Goal: Task Accomplishment & Management: Manage account settings

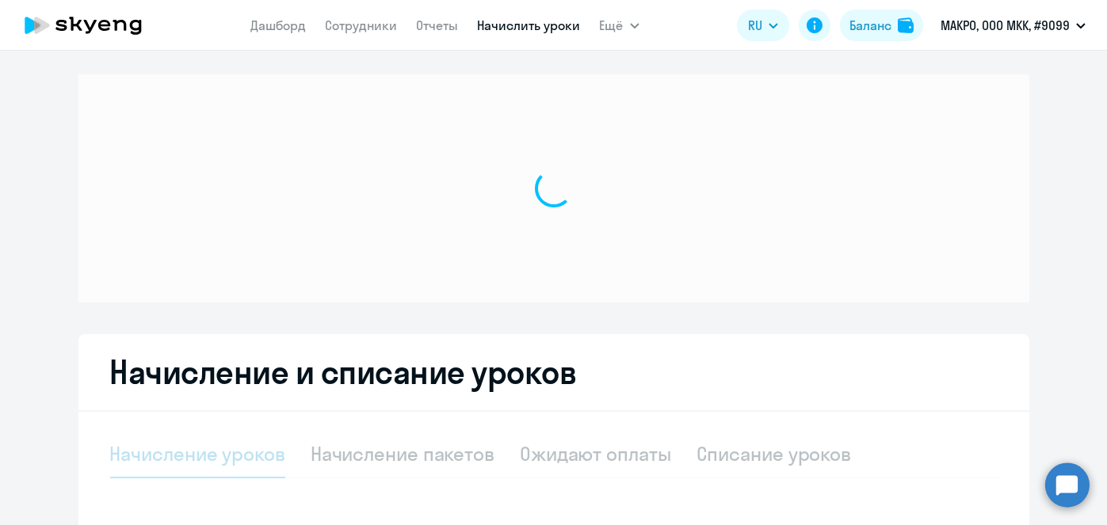
select select "10"
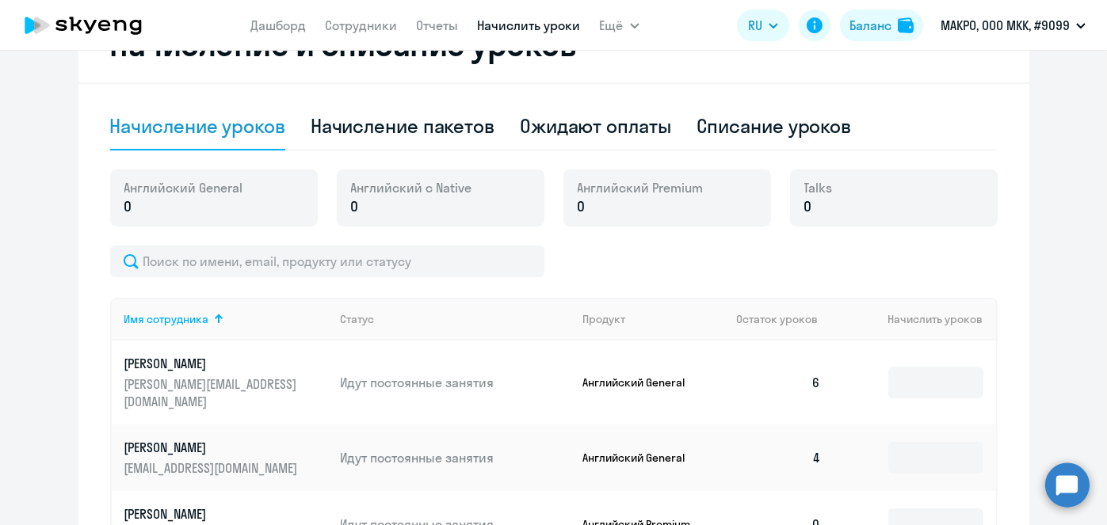
scroll to position [394, 0]
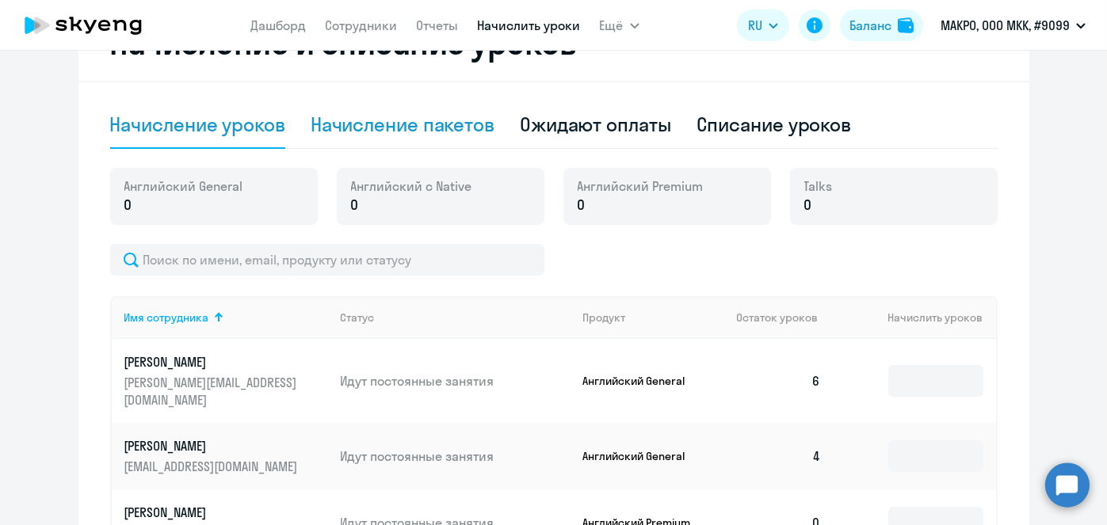
click at [457, 135] on div "Начисление пакетов" at bounding box center [403, 124] width 184 height 25
select select "10"
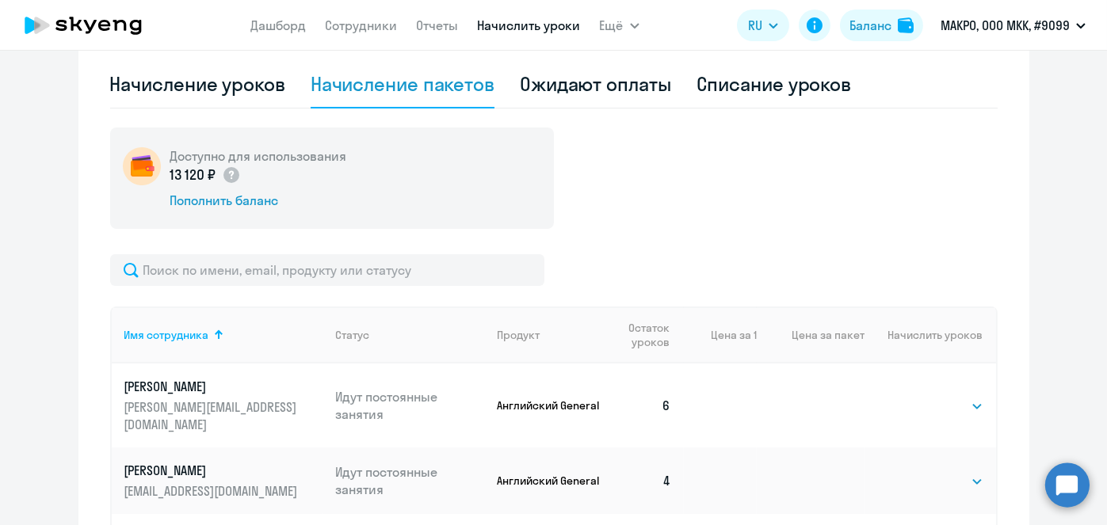
scroll to position [460, 0]
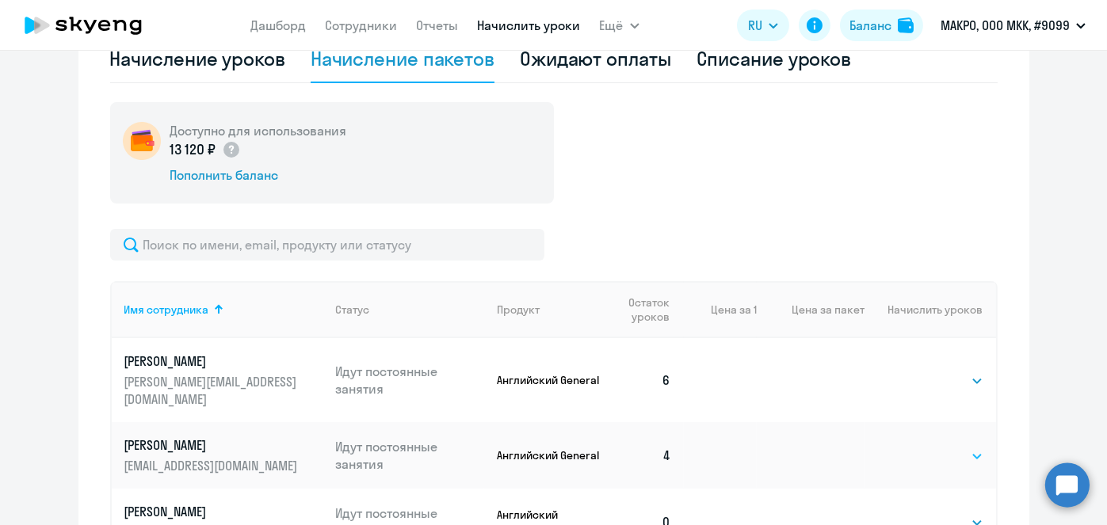
click at [963, 447] on select "Выбрать 4 8 16 32 64 96 128" at bounding box center [950, 456] width 65 height 19
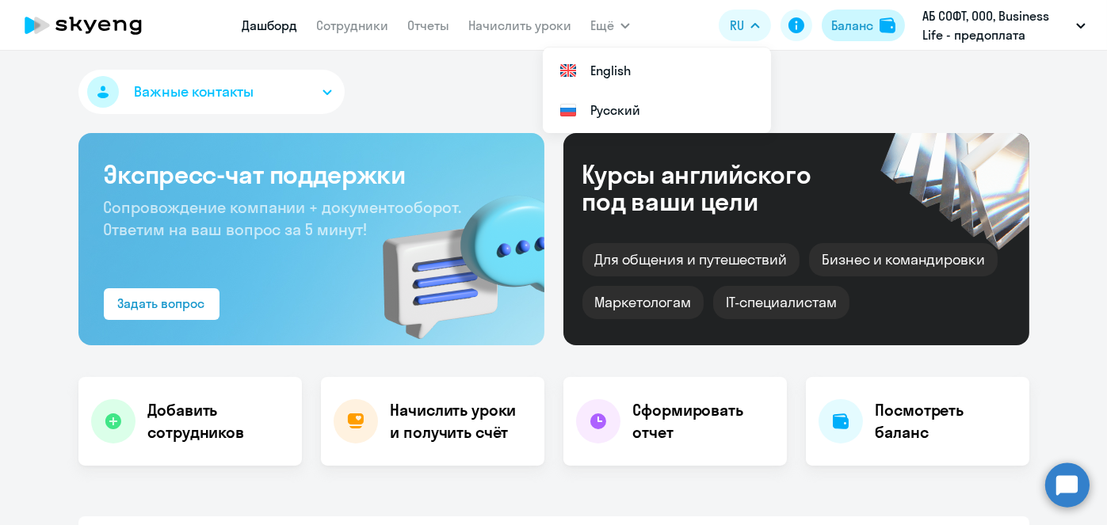
click at [886, 34] on button "Баланс" at bounding box center [862, 26] width 83 height 32
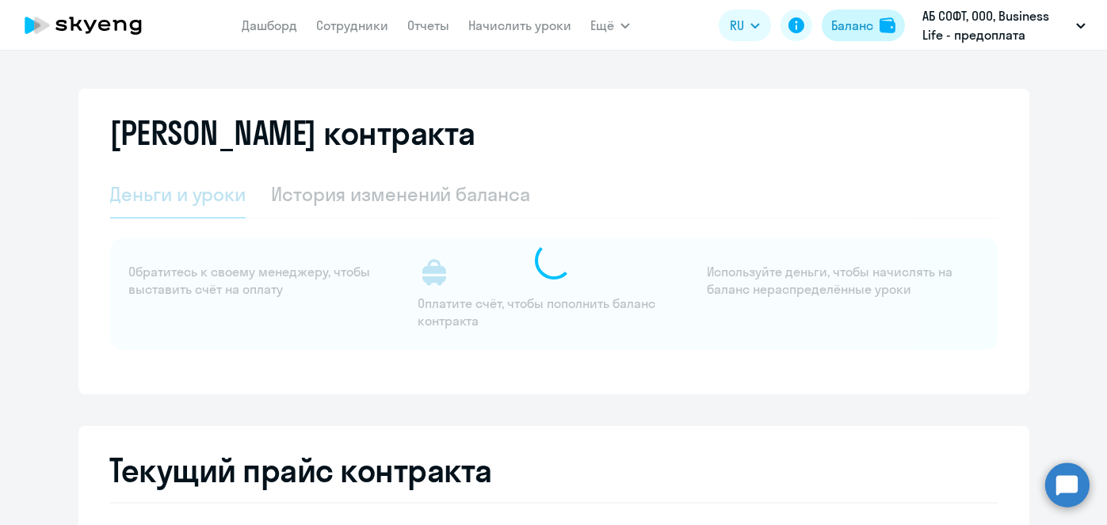
select select "english_adult_not_native_speaker"
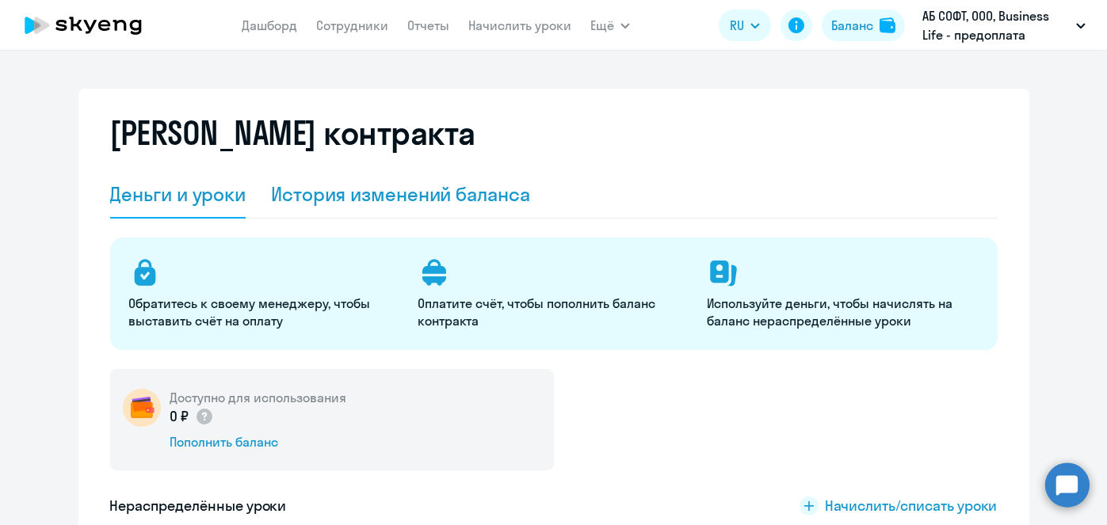
click at [429, 209] on div "История изменений баланса" at bounding box center [400, 195] width 259 height 48
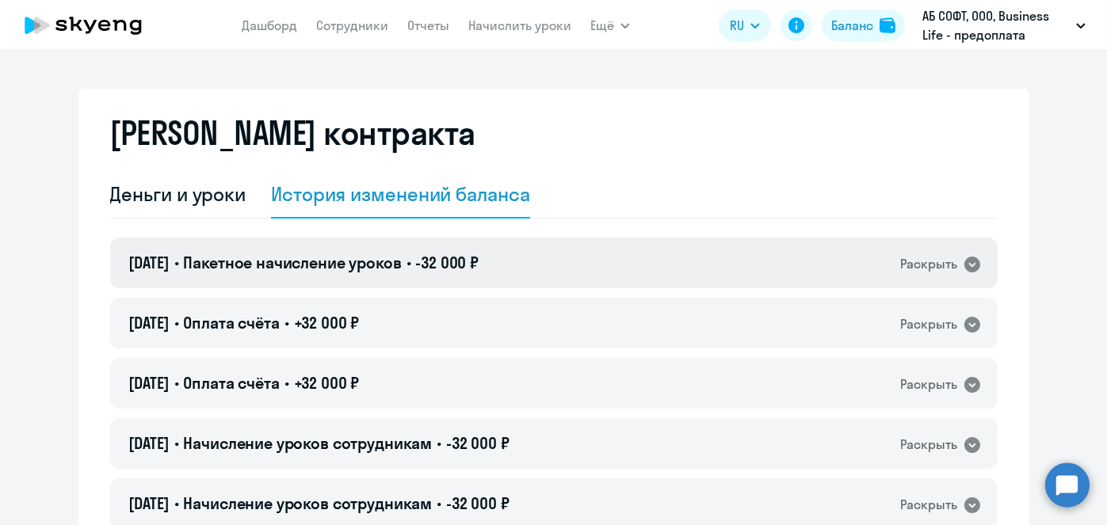
click at [455, 276] on div "[DATE] • Пакетное начисление уроков • -32 000 ₽ Раскрыть" at bounding box center [553, 263] width 887 height 51
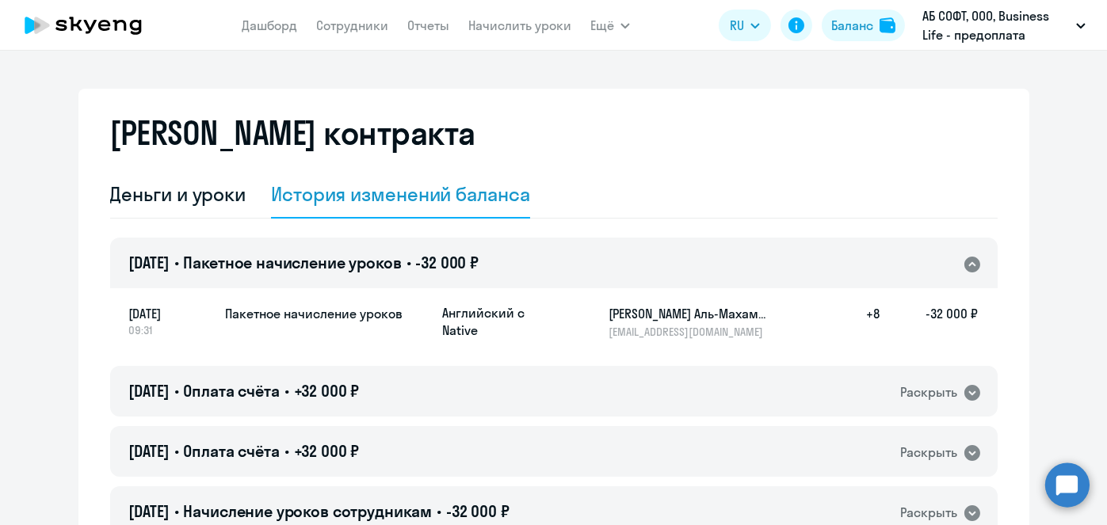
click at [454, 273] on h4 "[DATE] • Пакетное начисление уроков • -32 000 ₽" at bounding box center [304, 263] width 350 height 22
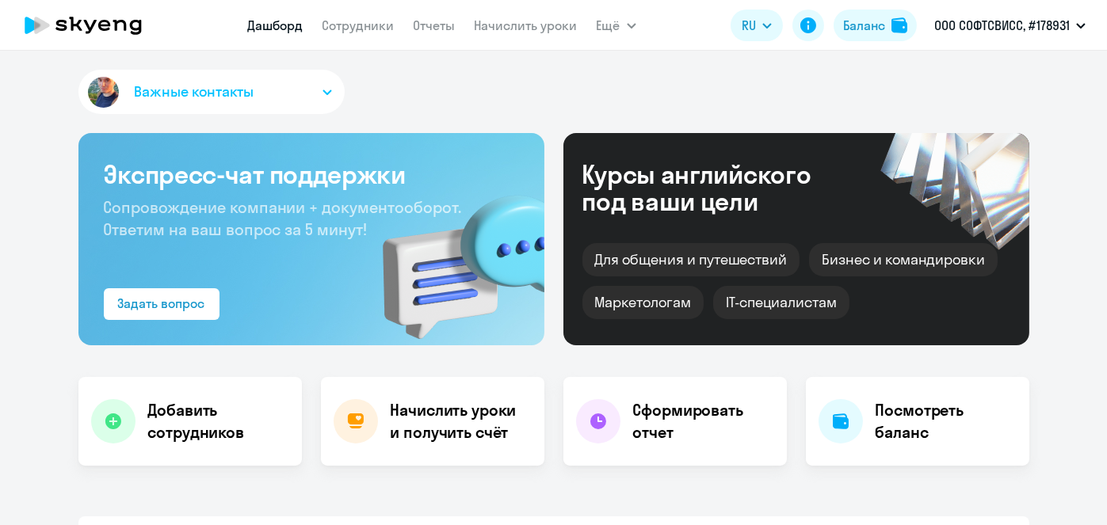
click at [532, 28] on link "Начислить уроки" at bounding box center [525, 25] width 103 height 16
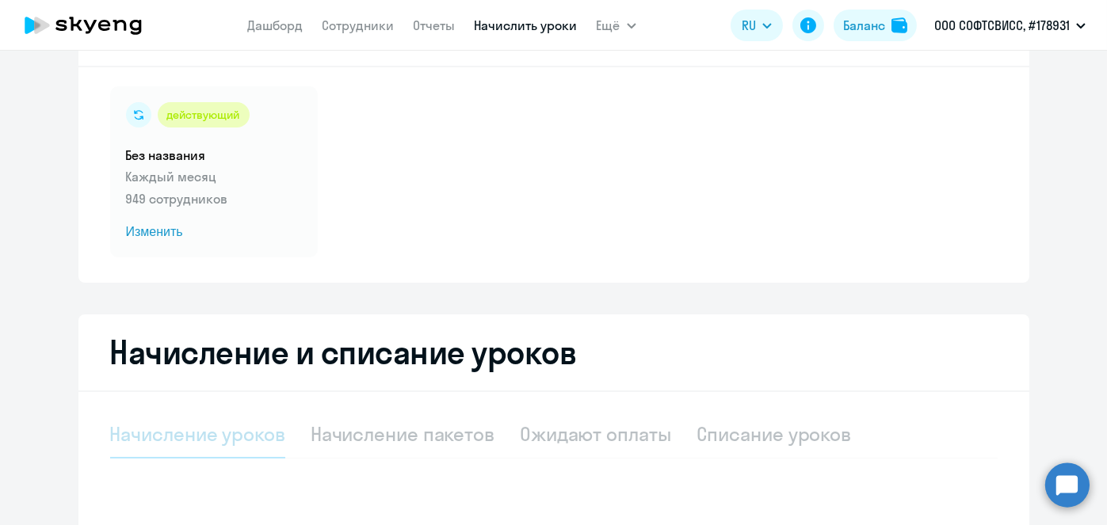
scroll to position [61, 0]
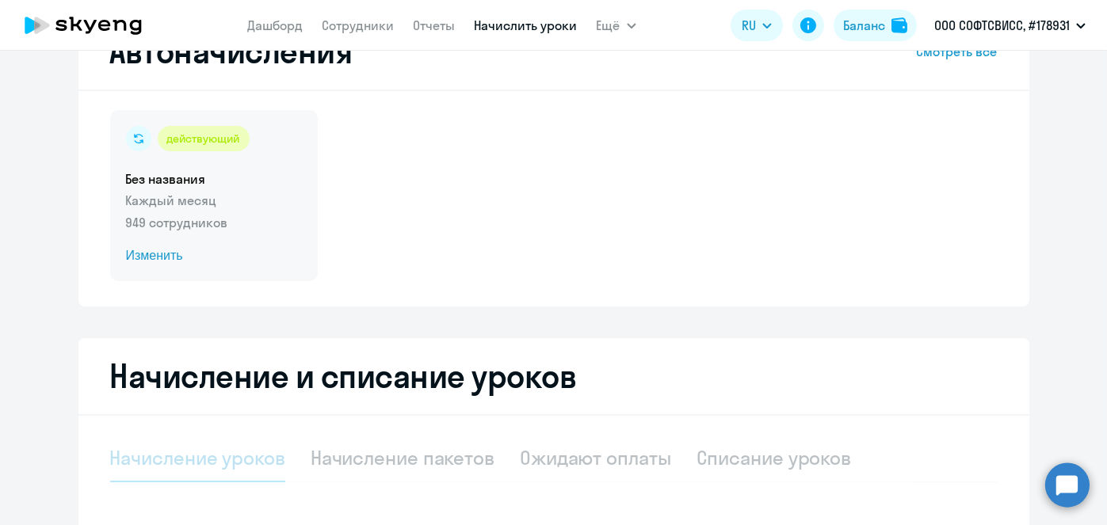
select select "10"
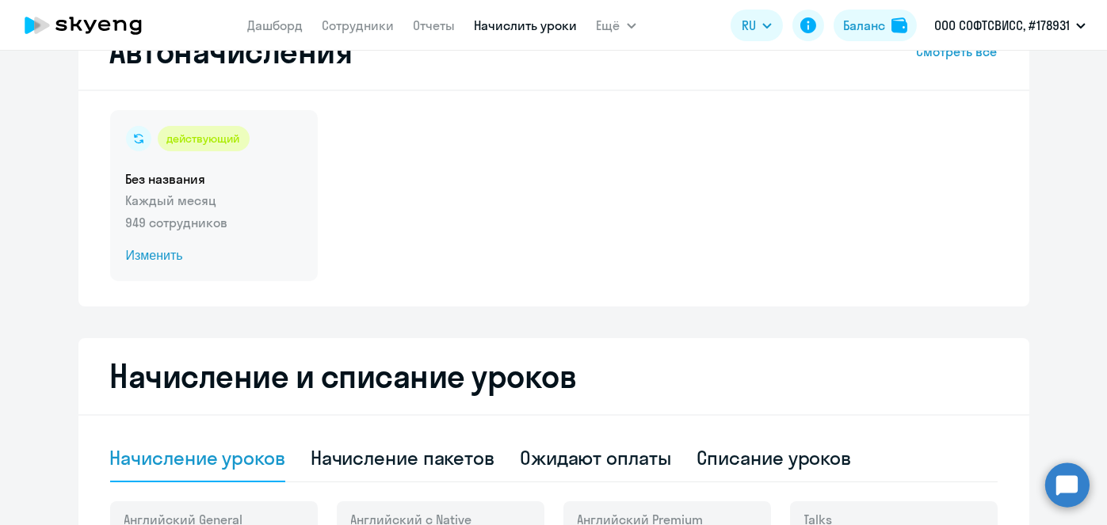
click at [150, 261] on span "Изменить" at bounding box center [214, 255] width 176 height 19
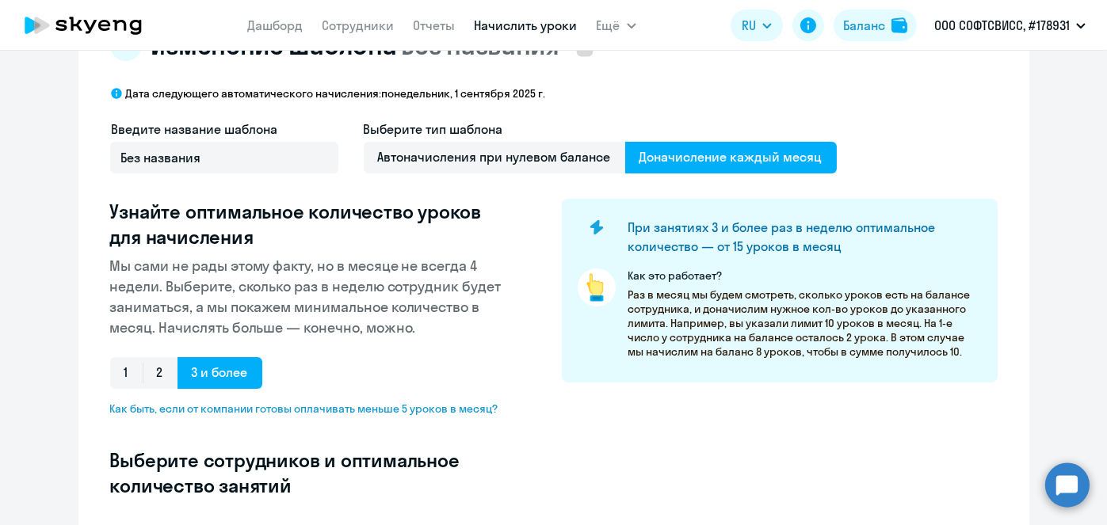
scroll to position [231, 0]
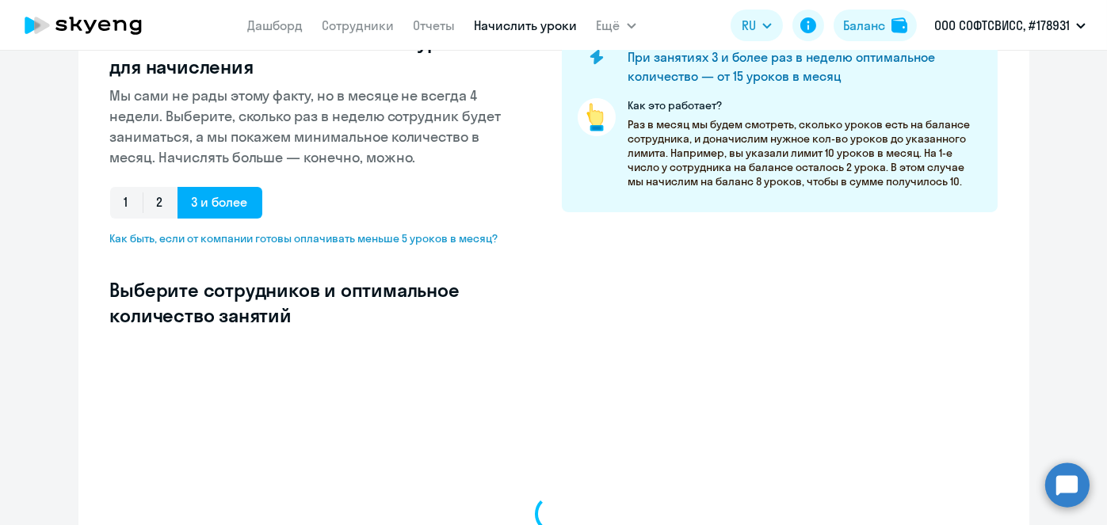
select select "10"
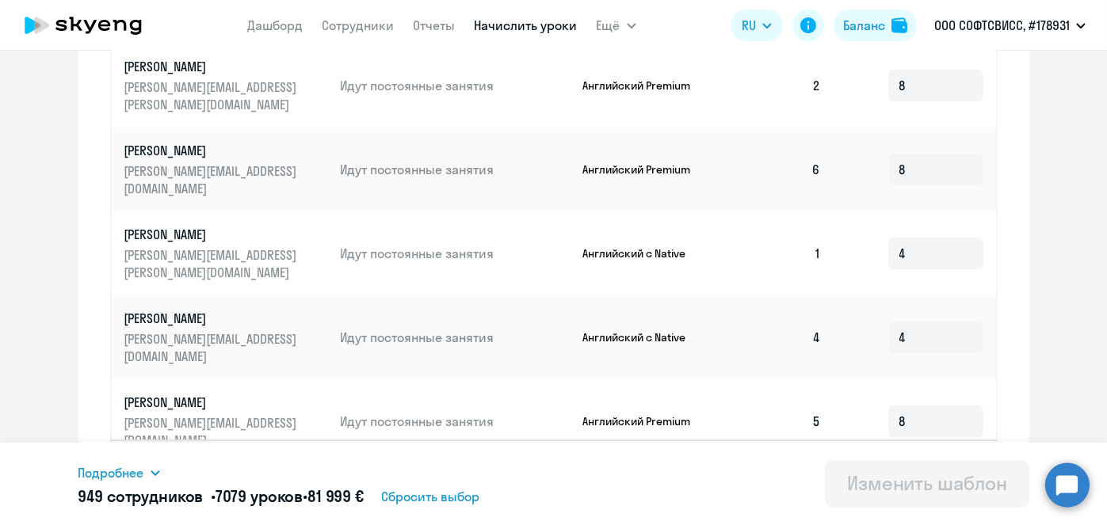
scroll to position [0, 0]
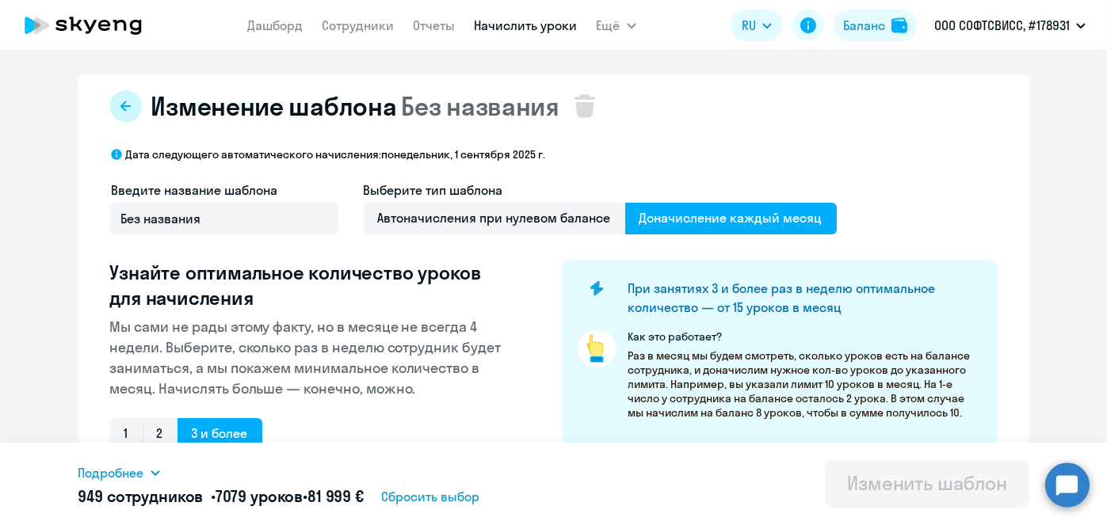
click at [125, 105] on icon at bounding box center [126, 106] width 13 height 13
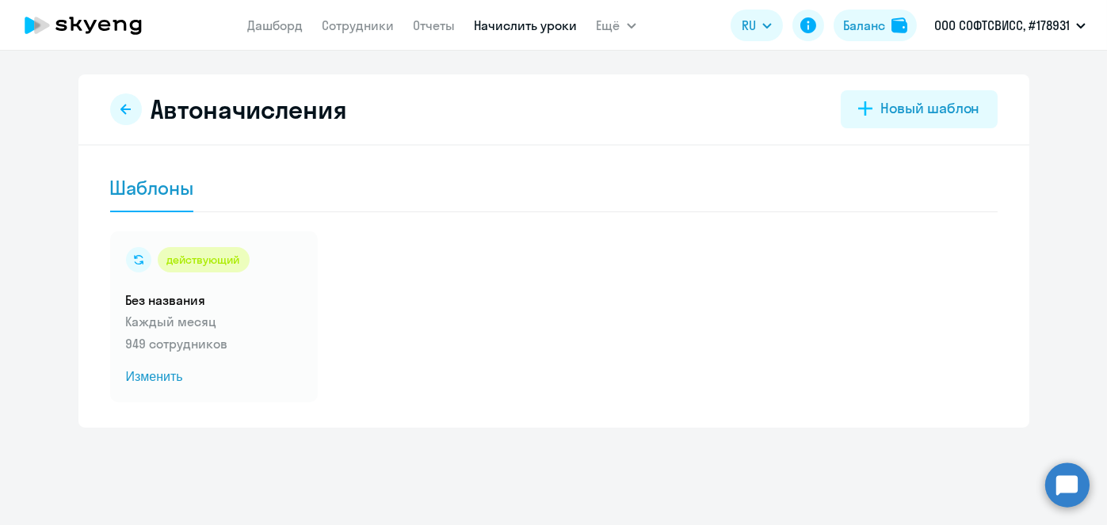
click at [491, 26] on link "Начислить уроки" at bounding box center [525, 25] width 103 height 16
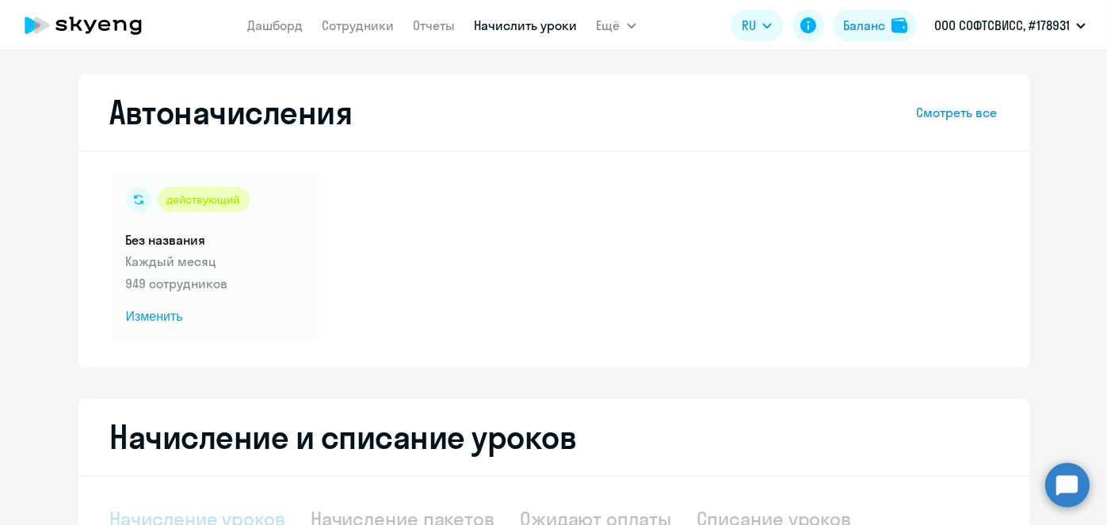
select select "10"
